Goal: Check status: Check status

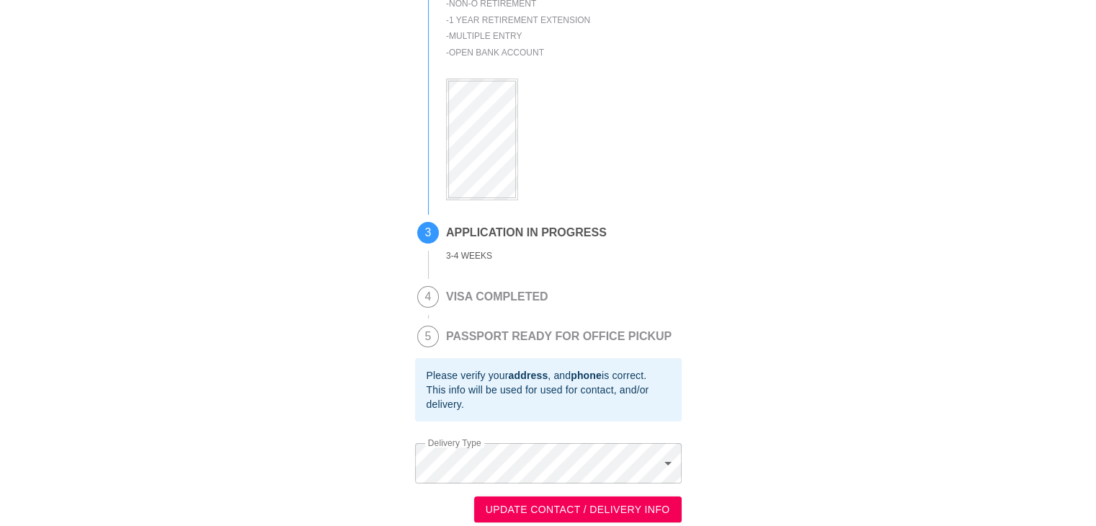
scroll to position [192, 0]
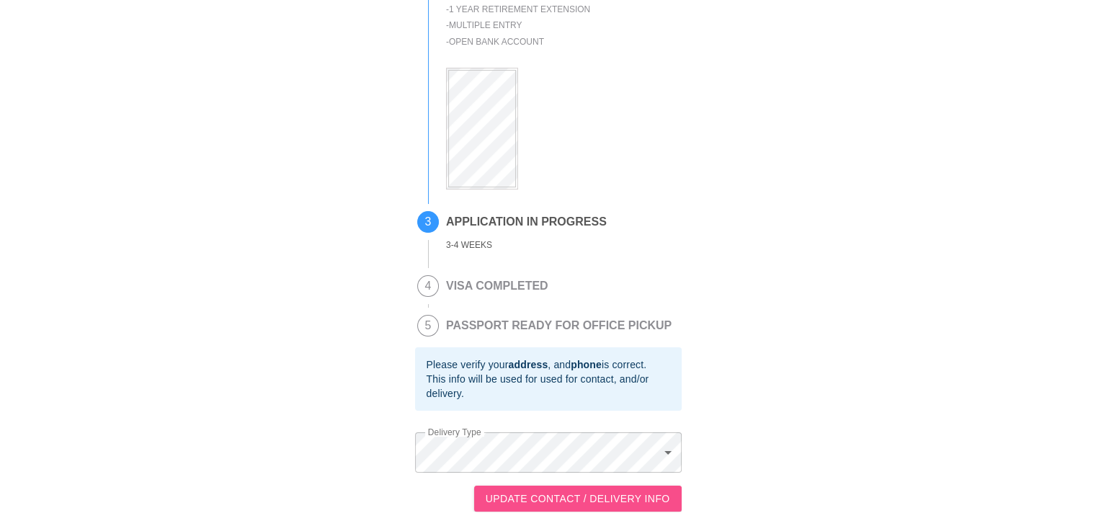
click at [586, 495] on span "UPDATE CONTACT / DELIVERY INFO" at bounding box center [578, 499] width 185 height 18
click at [668, 451] on body "This is a secure link , and your information is safe . 1 PASSPORT RECEIVED [PER…" at bounding box center [548, 172] width 1096 height 707
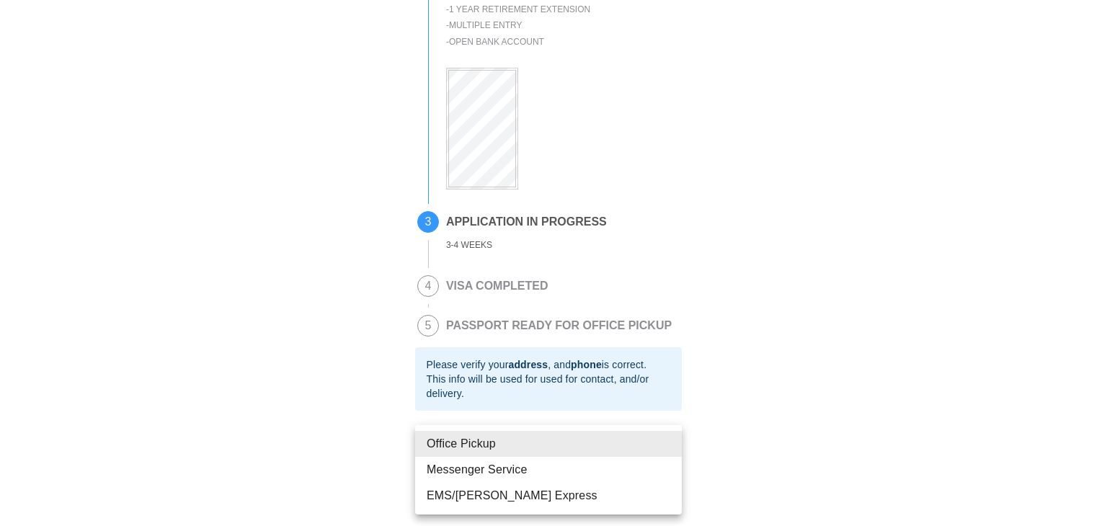
click at [806, 430] on div at bounding box center [553, 263] width 1107 height 526
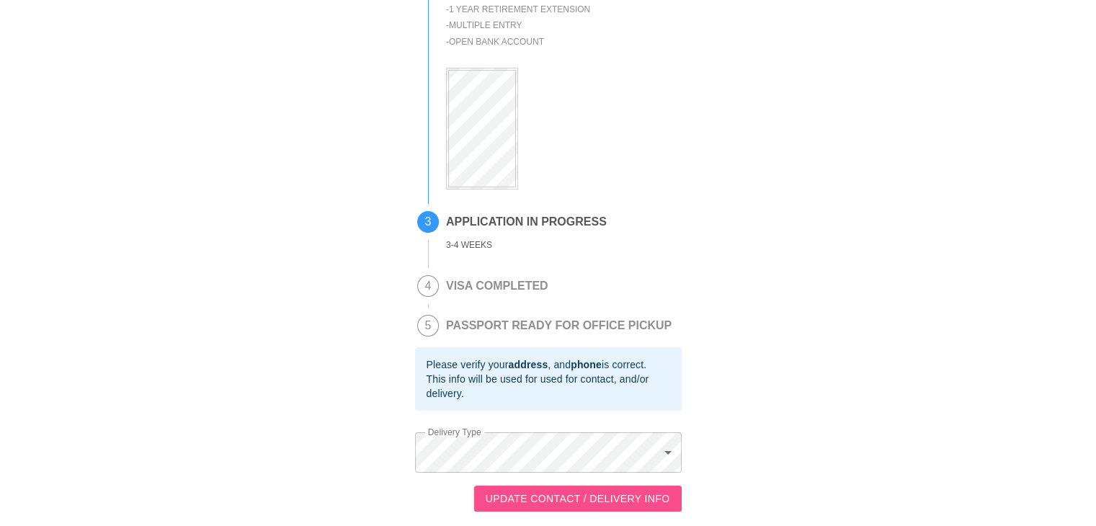
click at [606, 507] on button "UPDATE CONTACT / DELIVERY INFO" at bounding box center [578, 499] width 208 height 27
click at [601, 497] on span "UPDATE CONTACT / DELIVERY INFO" at bounding box center [578, 499] width 185 height 18
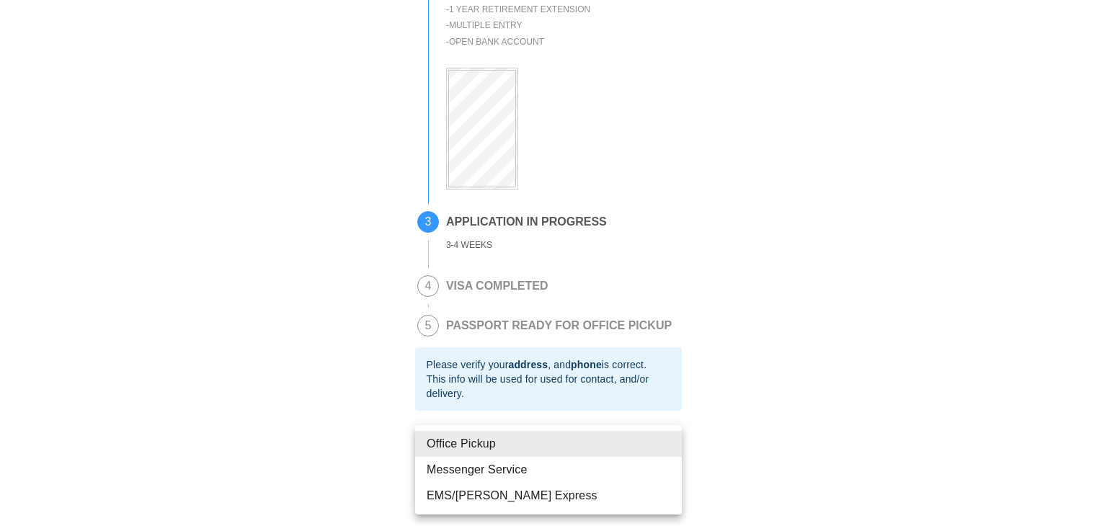
click at [667, 453] on body "This is a secure link , and your information is safe . 1 PASSPORT RECEIVED [PER…" at bounding box center [553, 172] width 1107 height 707
click at [815, 427] on div at bounding box center [553, 263] width 1107 height 526
